Goal: Task Accomplishment & Management: Manage account settings

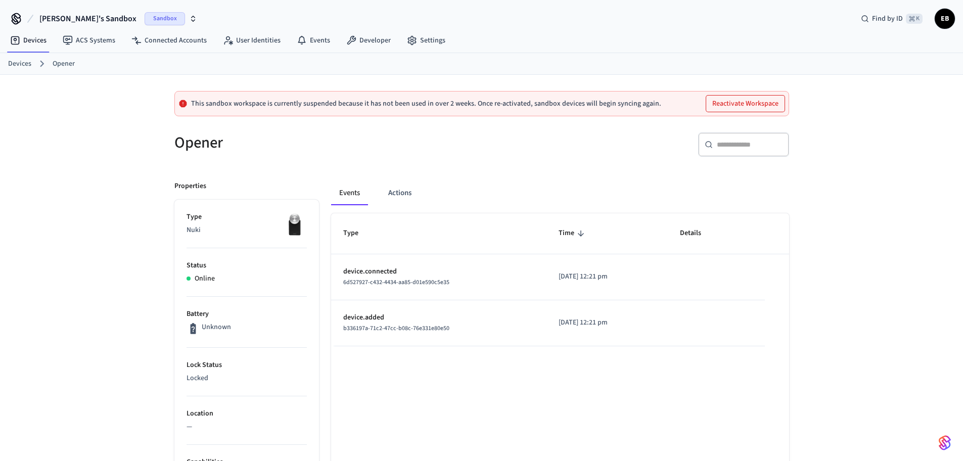
click at [944, 25] on span "ЕВ" at bounding box center [945, 19] width 18 height 18
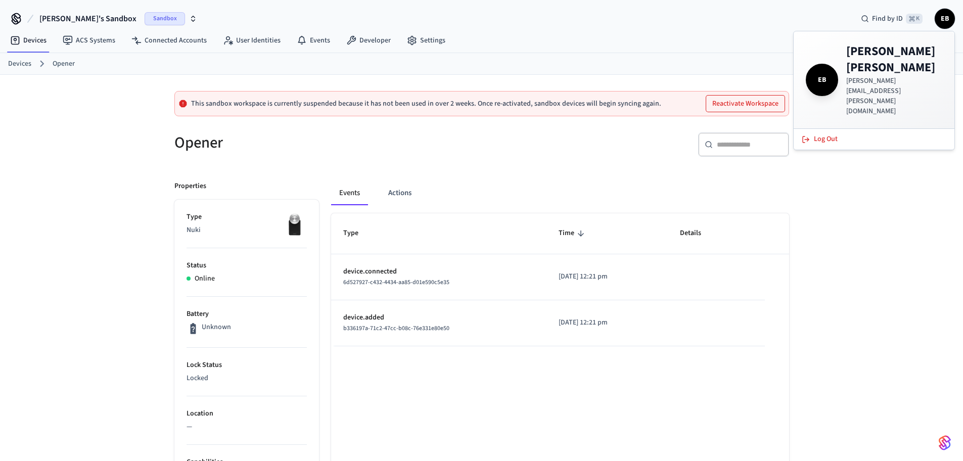
click at [80, 17] on span "[PERSON_NAME]'s Sandbox" at bounding box center [87, 19] width 97 height 12
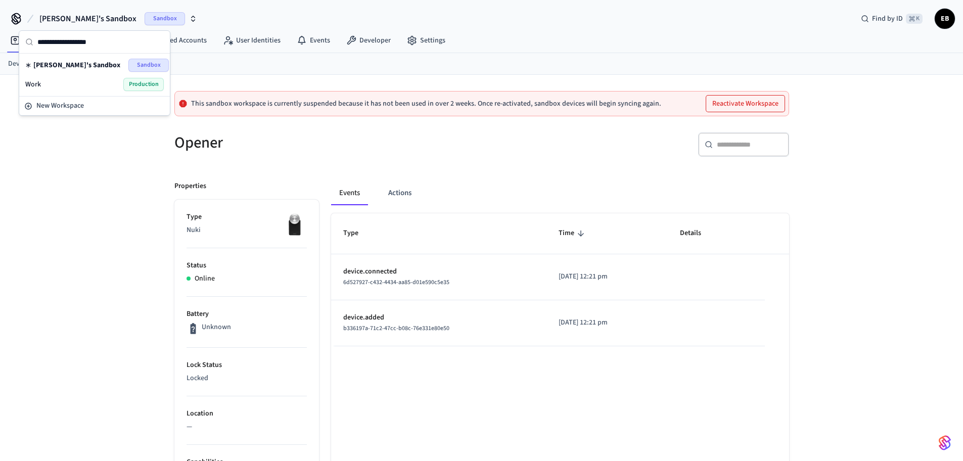
click at [22, 15] on icon at bounding box center [16, 19] width 16 height 16
click at [20, 17] on icon at bounding box center [16, 18] width 8 height 8
click at [145, 15] on span "Sandbox" at bounding box center [165, 18] width 40 height 13
click at [83, 21] on span "Евгений's Sandbox" at bounding box center [87, 19] width 97 height 12
click at [82, 18] on span "Евгений's Sandbox" at bounding box center [87, 19] width 97 height 12
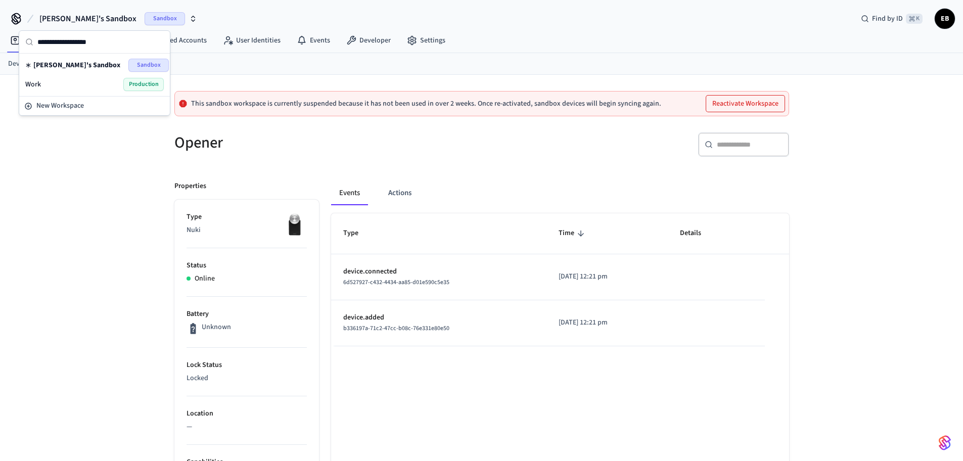
click at [68, 84] on div "Work Production" at bounding box center [94, 84] width 139 height 13
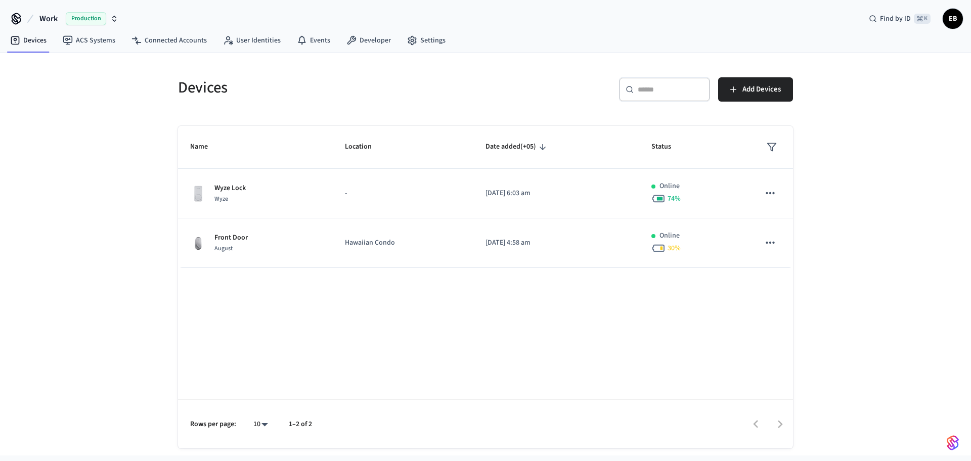
click at [960, 20] on span "ЕВ" at bounding box center [953, 19] width 18 height 18
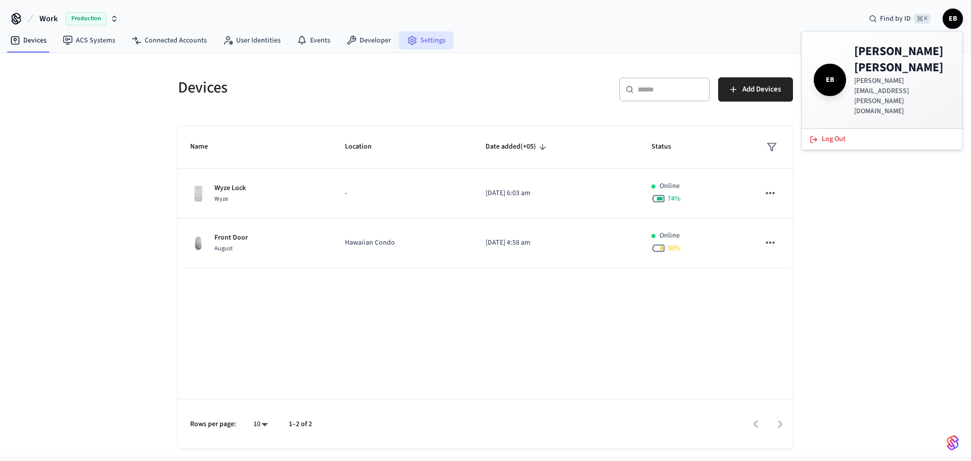
click at [419, 44] on link "Settings" at bounding box center [426, 40] width 55 height 18
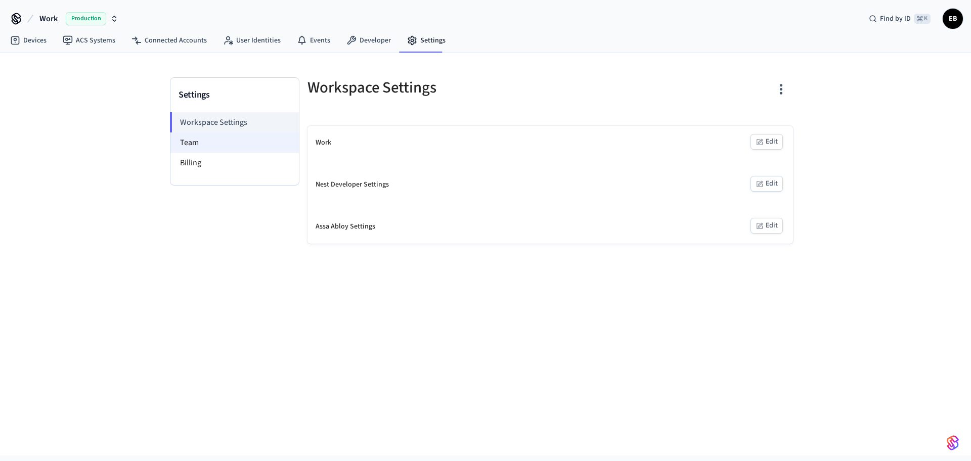
click at [229, 144] on li "Team" at bounding box center [234, 142] width 128 height 20
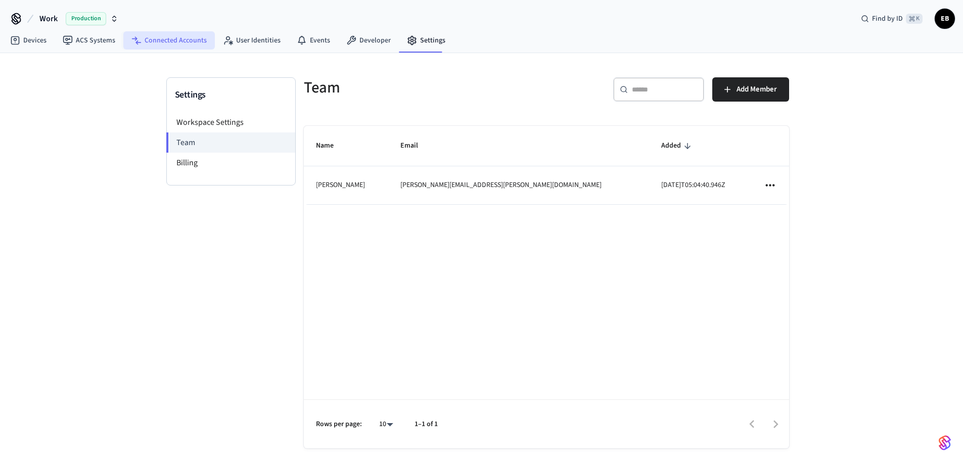
click at [180, 40] on link "Connected Accounts" at bounding box center [169, 40] width 92 height 18
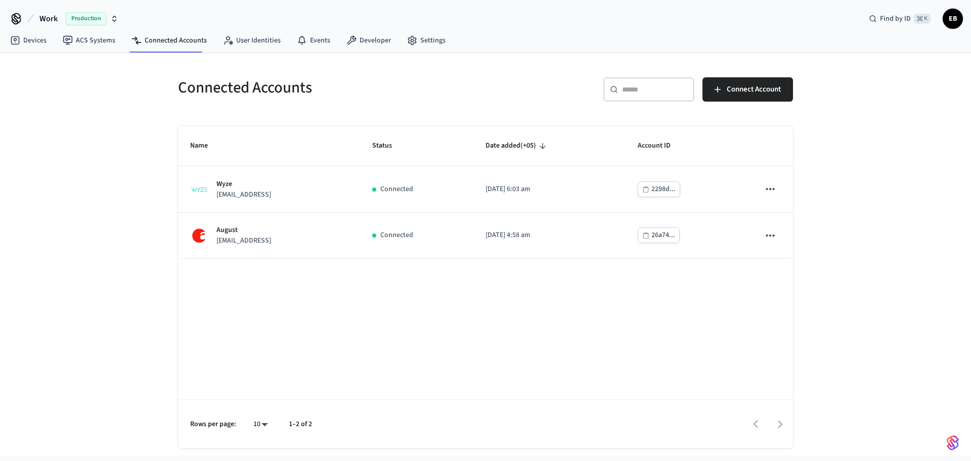
click at [947, 20] on span "ЕВ" at bounding box center [953, 19] width 18 height 18
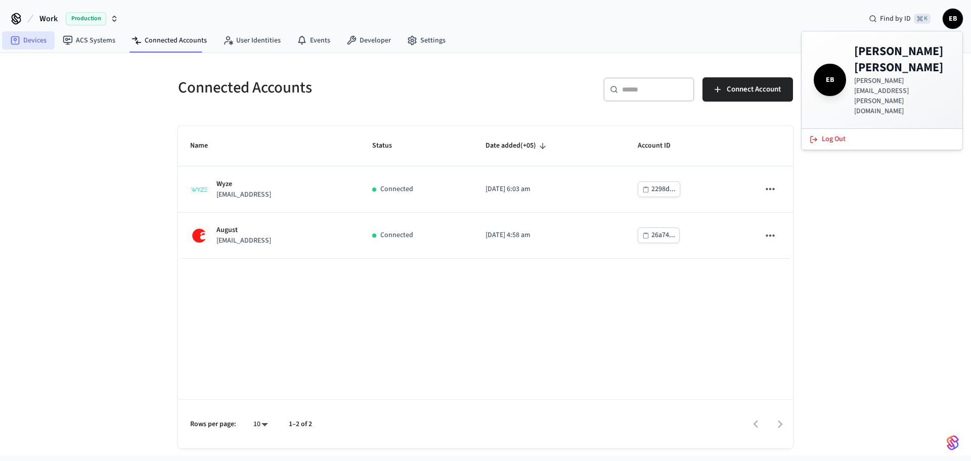
click at [43, 38] on link "Devices" at bounding box center [28, 40] width 53 height 18
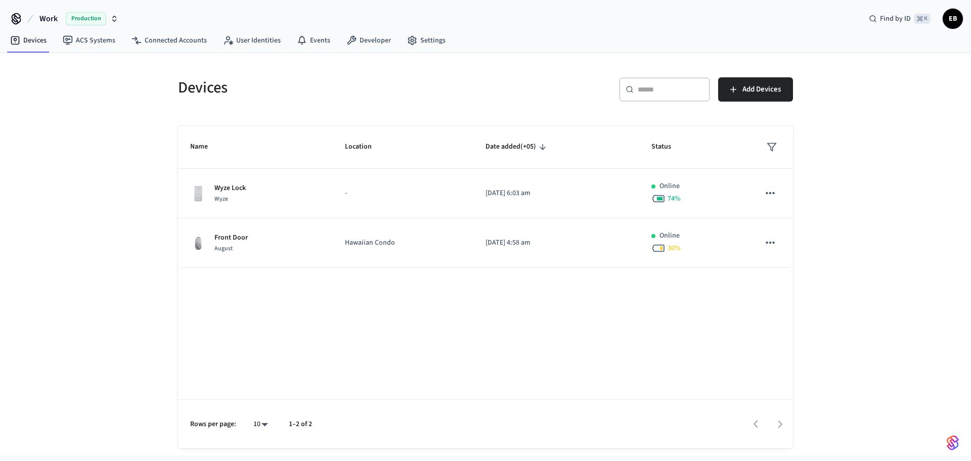
click at [20, 20] on icon at bounding box center [16, 19] width 16 height 16
click at [47, 19] on span "Work" at bounding box center [48, 19] width 18 height 12
click at [76, 136] on div "Devices ​ ​ Add Devices Name Location Date added (+05) Status Wyze Lock Wyze - …" at bounding box center [485, 254] width 971 height 403
click at [428, 40] on link "Settings" at bounding box center [426, 40] width 55 height 18
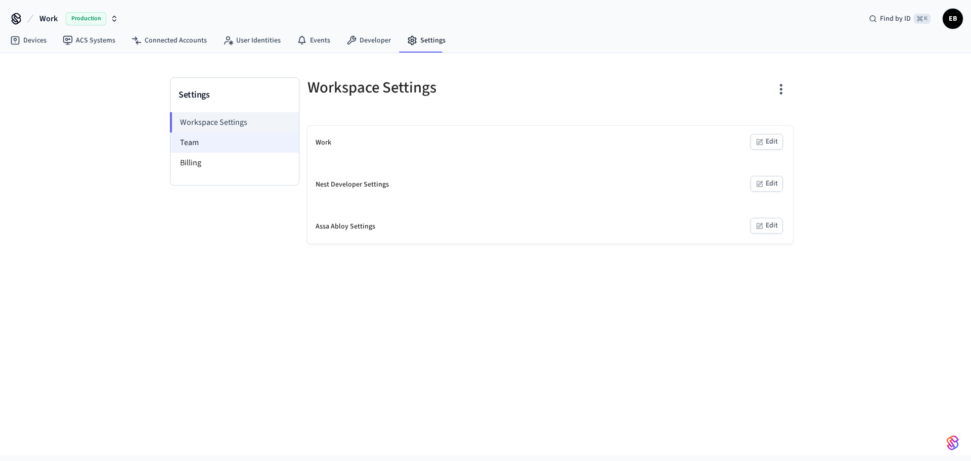
click at [236, 138] on li "Team" at bounding box center [234, 142] width 128 height 20
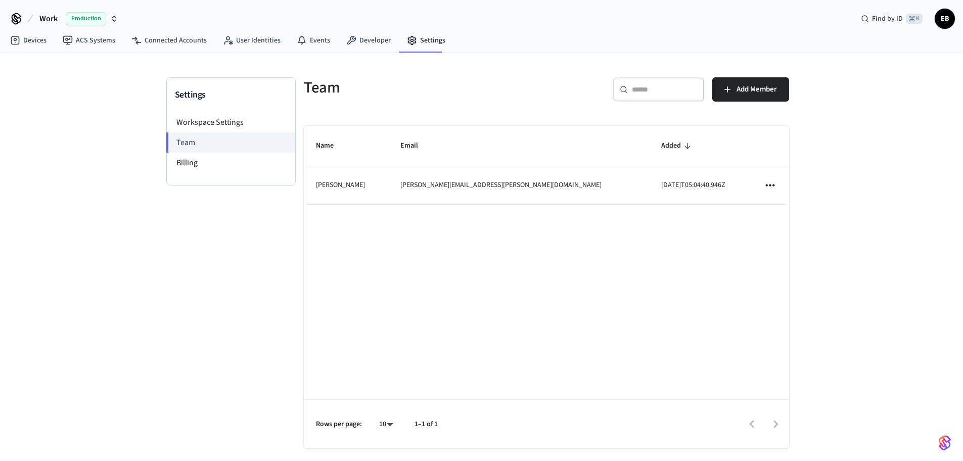
click at [757, 74] on div "​ ​ Add Member" at bounding box center [665, 87] width 249 height 45
click at [757, 80] on button "Add Member" at bounding box center [751, 89] width 77 height 24
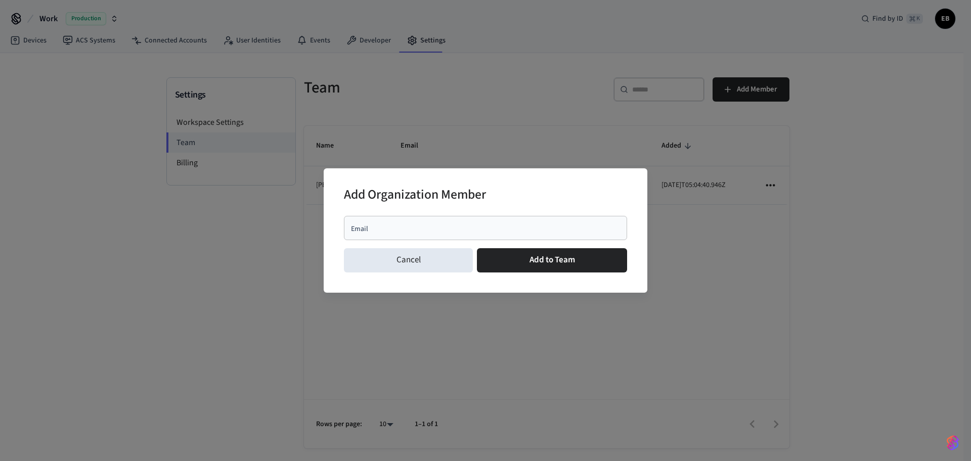
click at [493, 218] on div "Email" at bounding box center [485, 228] width 283 height 24
type input "*"
paste input "**********"
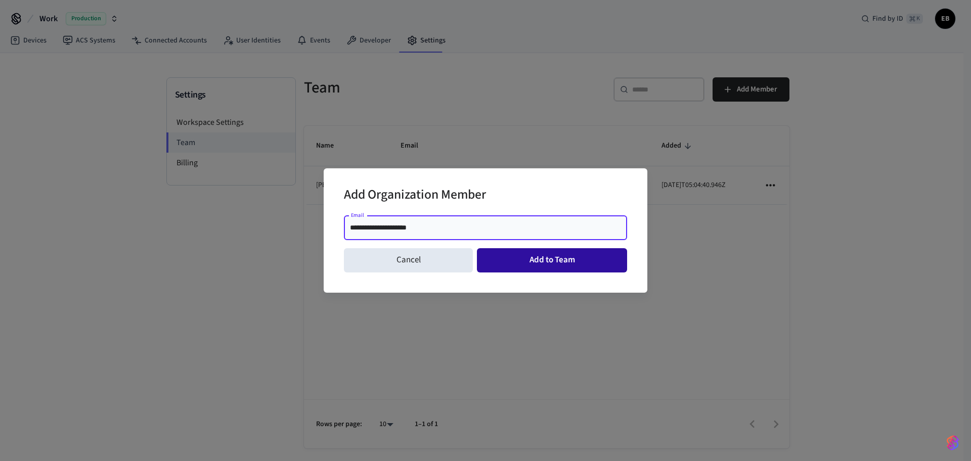
type input "**********"
click at [528, 265] on button "Add to Team" at bounding box center [552, 260] width 150 height 24
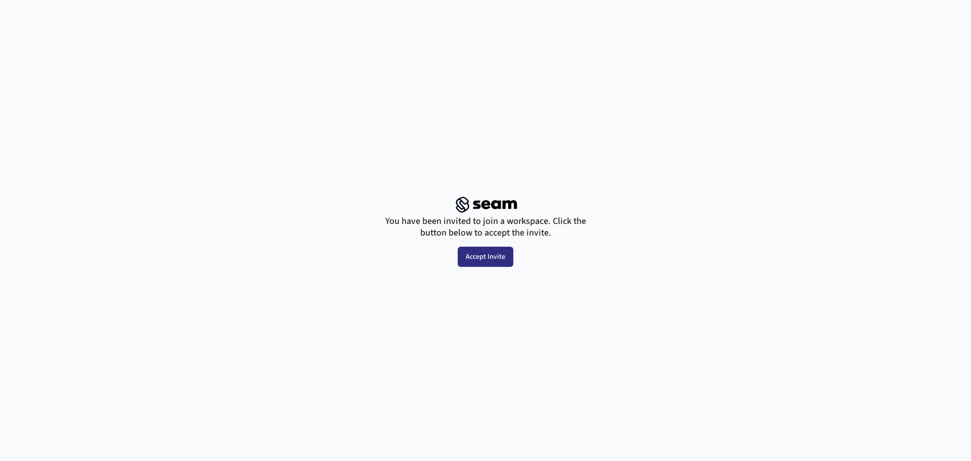
click at [494, 254] on button "Accept Invite" at bounding box center [486, 257] width 56 height 20
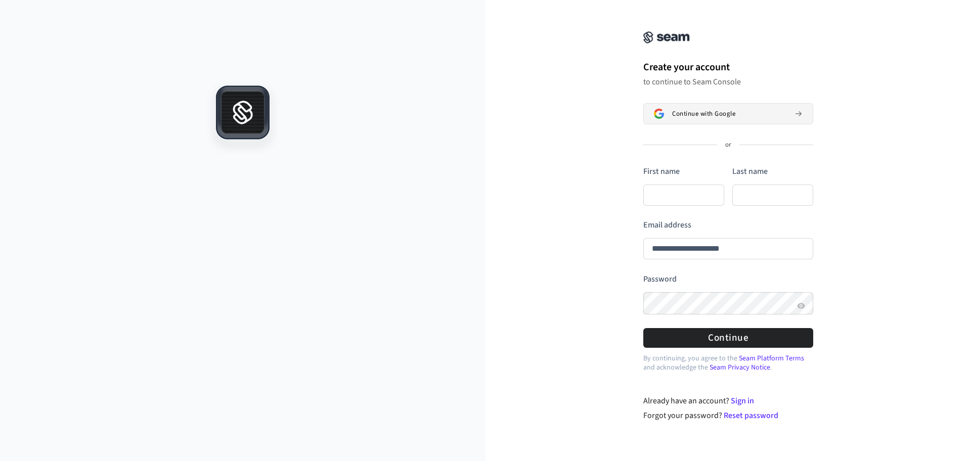
click at [676, 118] on button "Continue with Google" at bounding box center [728, 113] width 170 height 21
type input "**********"
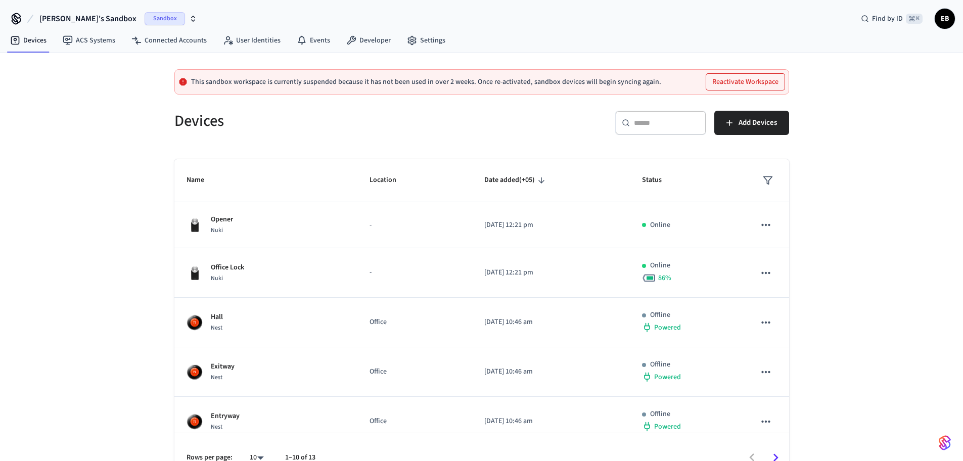
click at [99, 21] on span "[PERSON_NAME]'s Sandbox" at bounding box center [87, 19] width 97 height 12
click at [425, 76] on div "This sandbox workspace is currently suspended because it has not been used in o…" at bounding box center [481, 81] width 615 height 25
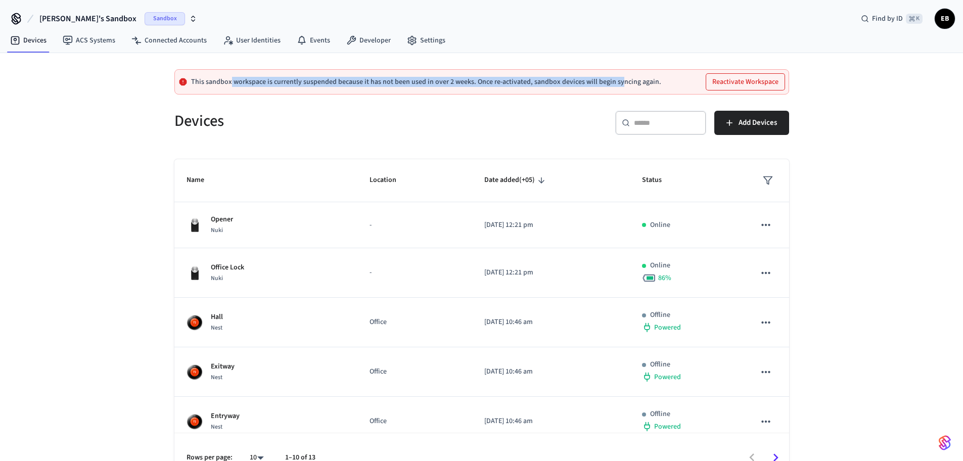
drag, startPoint x: 230, startPoint y: 81, endPoint x: 616, endPoint y: 84, distance: 386.4
click at [616, 84] on p "This sandbox workspace is currently suspended because it has not been used in o…" at bounding box center [426, 82] width 470 height 8
drag, startPoint x: 651, startPoint y: 82, endPoint x: 161, endPoint y: 82, distance: 490.0
click at [161, 82] on div "This sandbox workspace is currently suspended because it has not been used in o…" at bounding box center [481, 267] width 647 height 429
click at [719, 82] on button "Reactivate Workspace" at bounding box center [745, 82] width 78 height 16
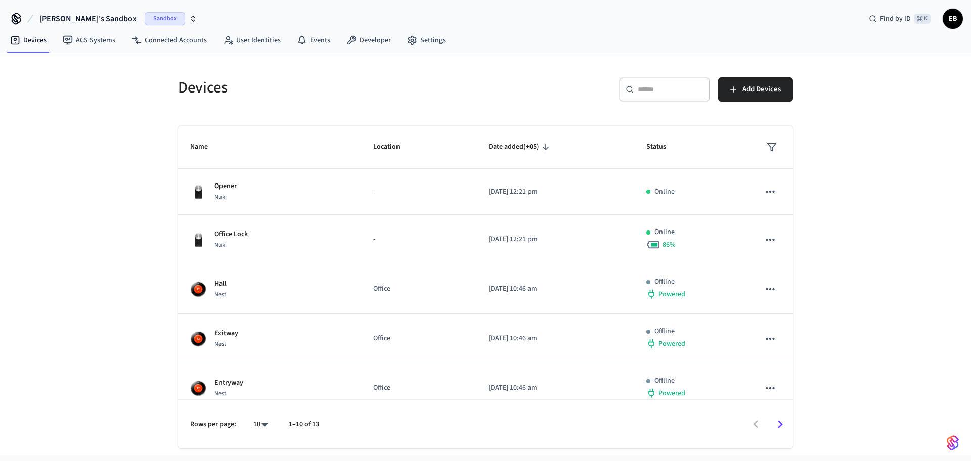
click at [947, 25] on span "ЕВ" at bounding box center [953, 19] width 18 height 18
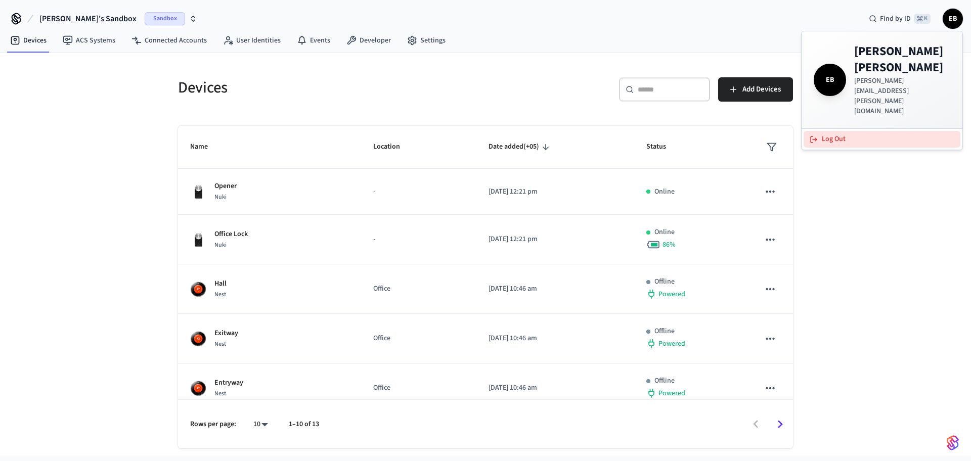
click at [827, 131] on button "Log Out" at bounding box center [882, 139] width 157 height 17
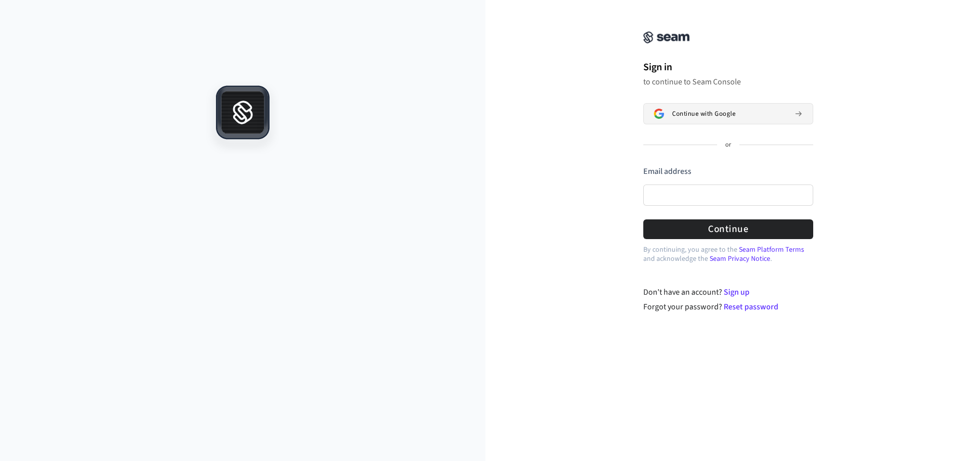
click at [698, 114] on span "Continue with Google" at bounding box center [703, 114] width 63 height 8
